Goal: Go to known website: Access a specific website the user already knows

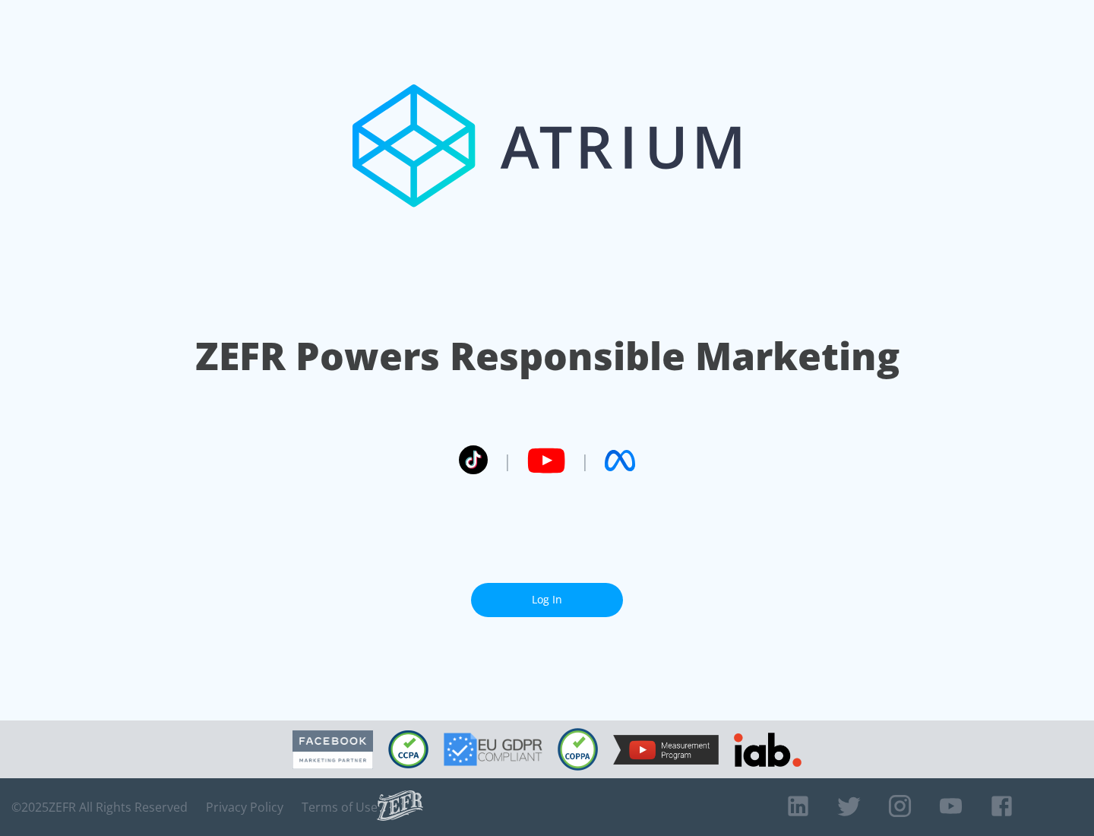
click at [547, 599] on link "Log In" at bounding box center [547, 600] width 152 height 34
